Goal: Task Accomplishment & Management: Manage account settings

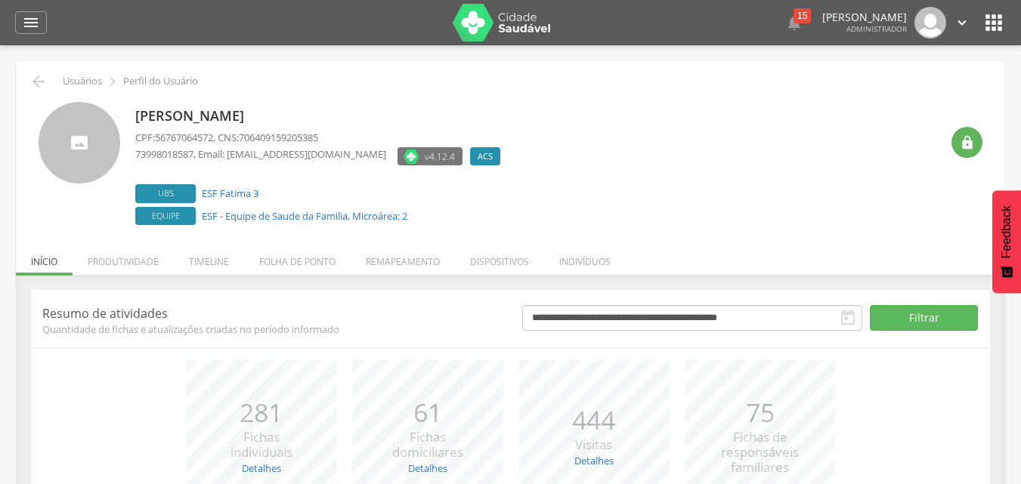
click at [385, 265] on li "Remapeamento" at bounding box center [403, 258] width 104 height 36
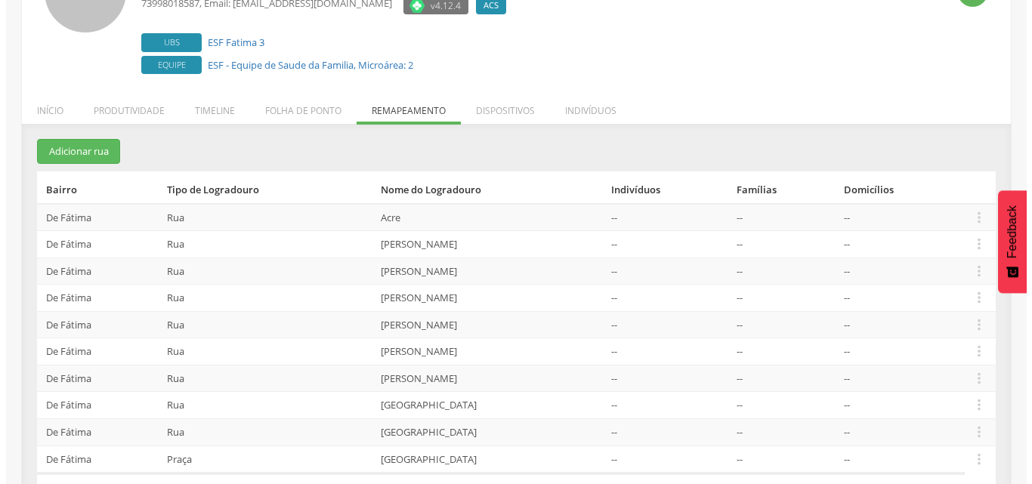
scroll to position [192, 0]
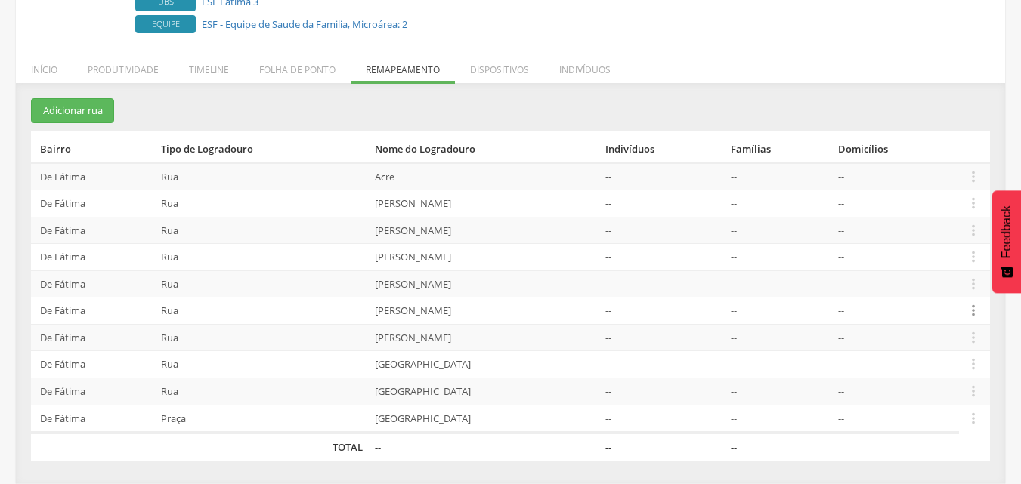
click at [972, 309] on icon "" at bounding box center [973, 310] width 17 height 17
click at [968, 255] on link "Desalocar famílias" at bounding box center [920, 251] width 119 height 19
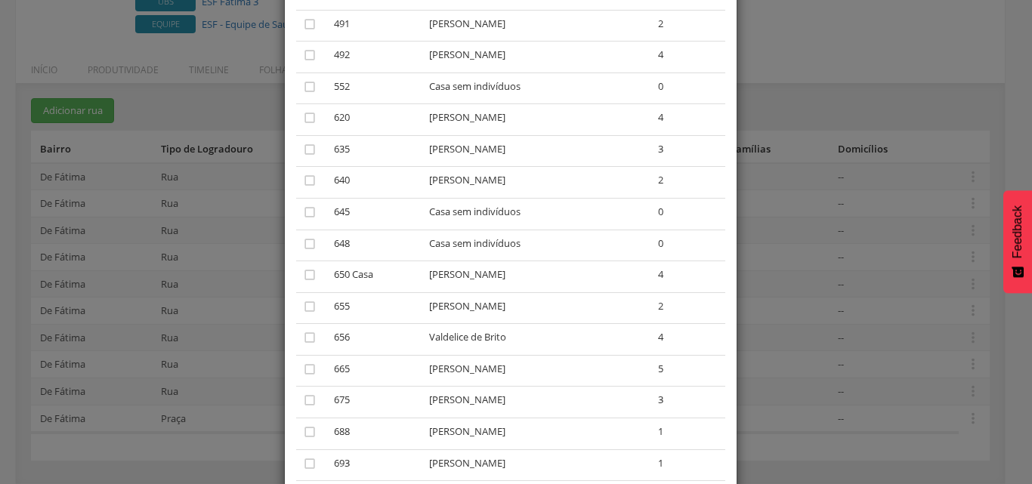
scroll to position [378, 0]
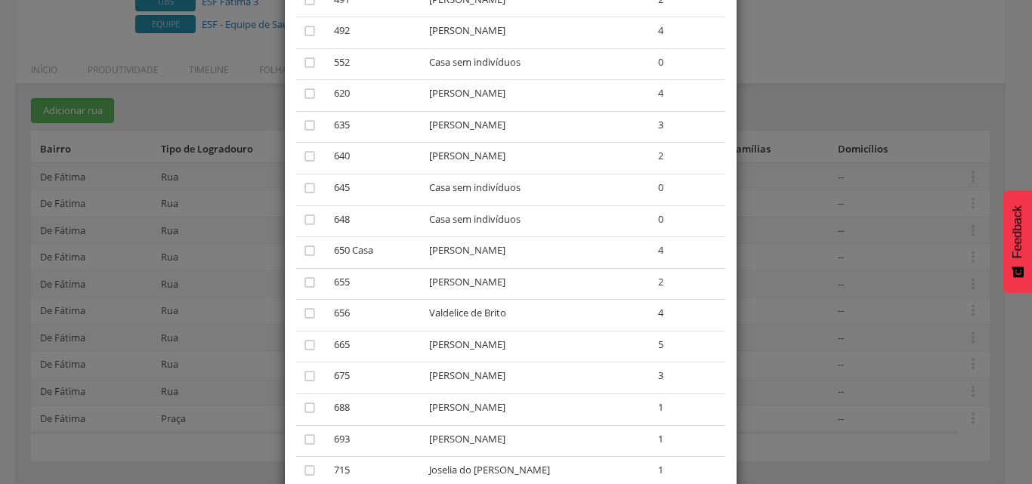
click at [725, 357] on div "A lista abaixo apresenta as casas da [PERSON_NAME] que estão alocadas ao ACS [P…" at bounding box center [511, 117] width 452 height 857
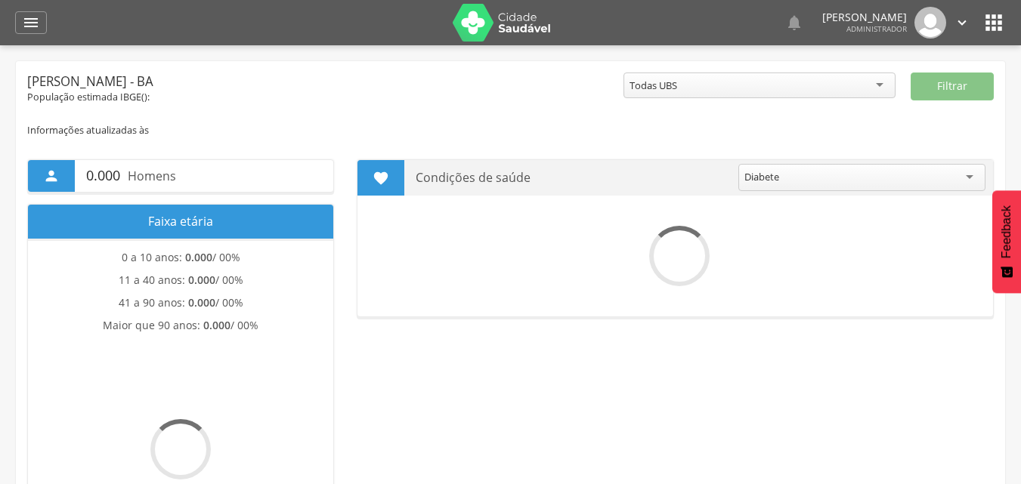
click at [995, 19] on icon "" at bounding box center [993, 23] width 24 height 24
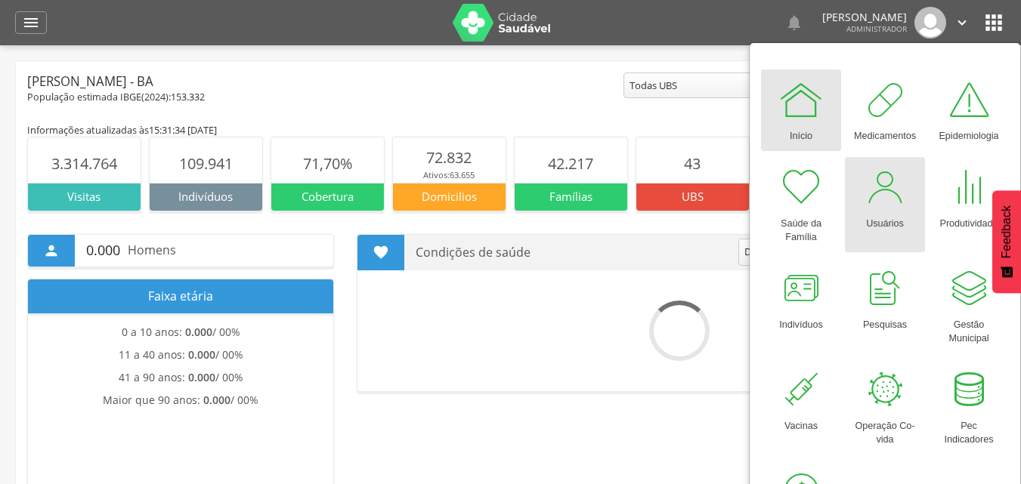
click at [910, 175] on link "Usuários" at bounding box center [885, 204] width 80 height 95
